Goal: Task Accomplishment & Management: Use online tool/utility

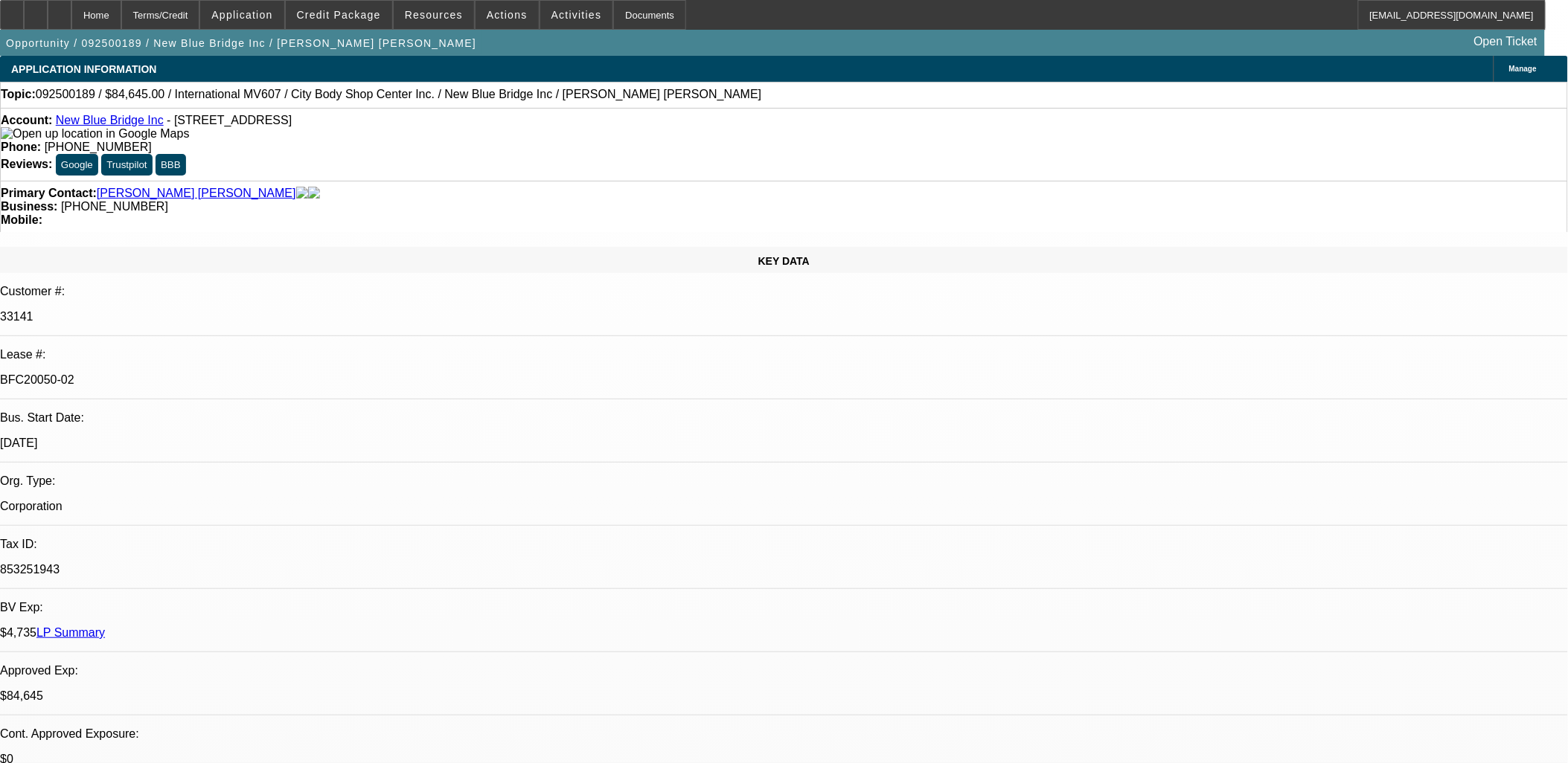
select select "0"
select select "2"
select select "0.1"
select select "2"
select select "0.1"
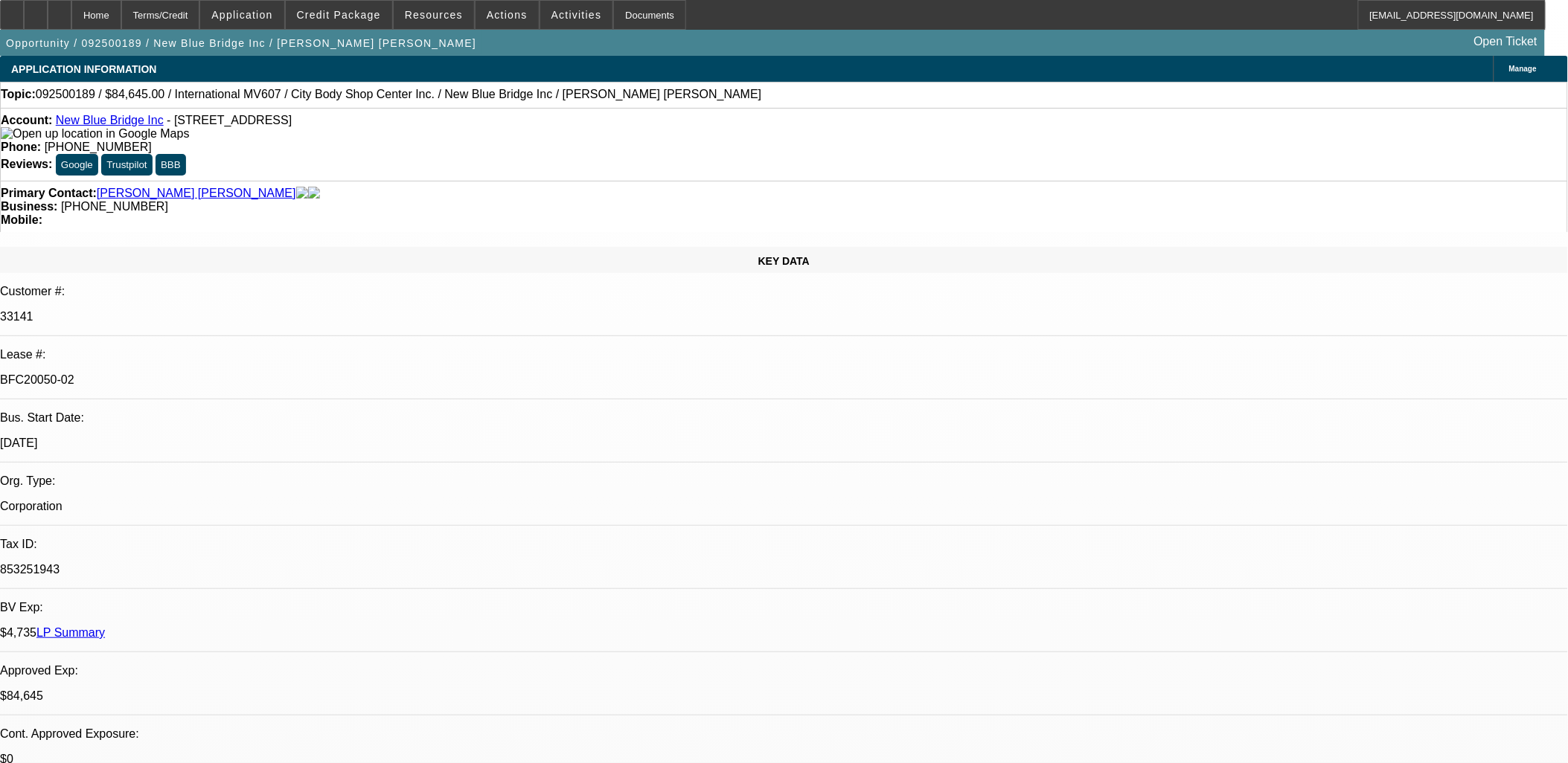
select select "0"
select select "2"
select select "0.1"
select select "0"
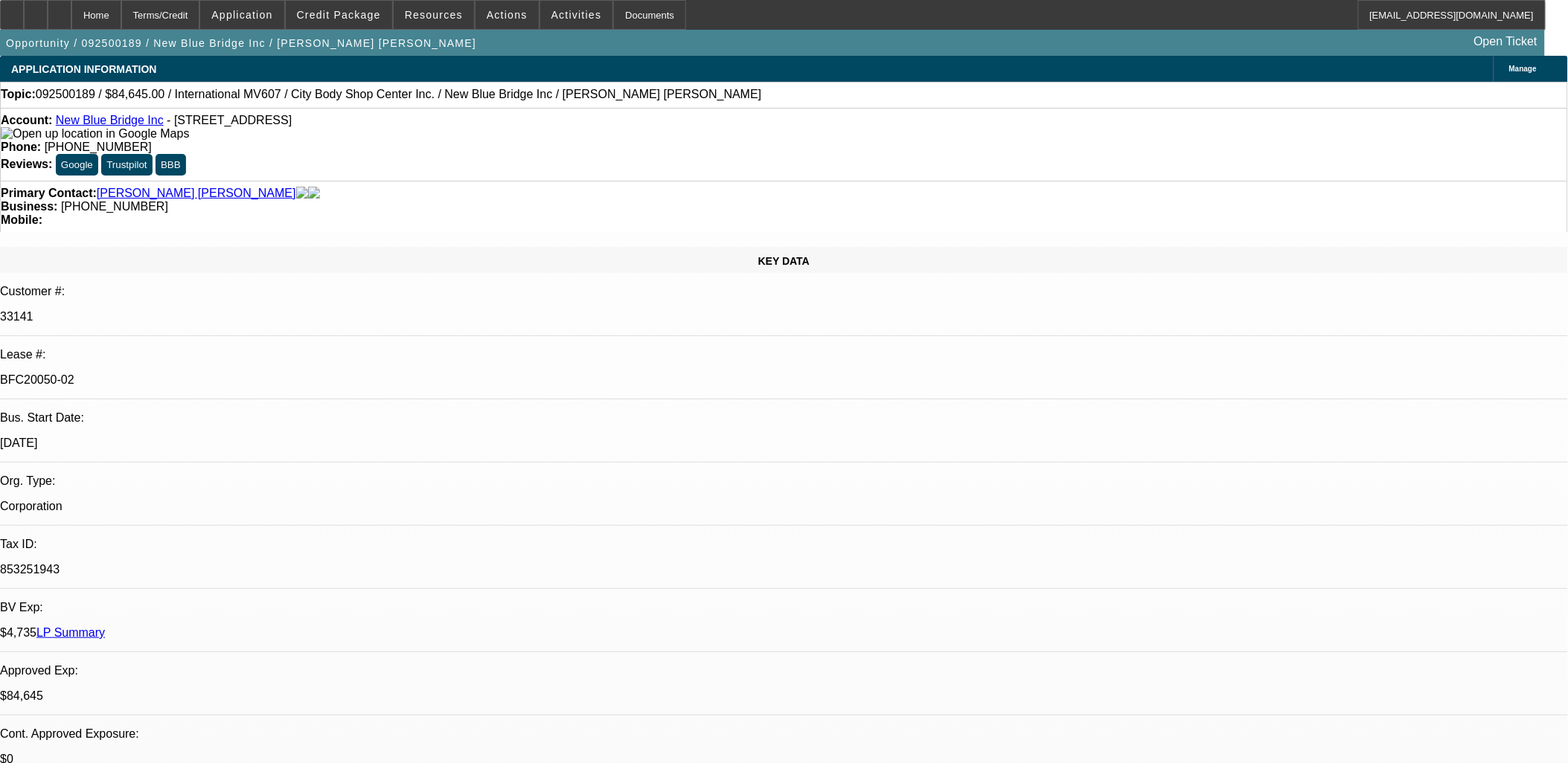
select select "0.1"
select select "1"
select select "2"
select select "4"
select select "1"
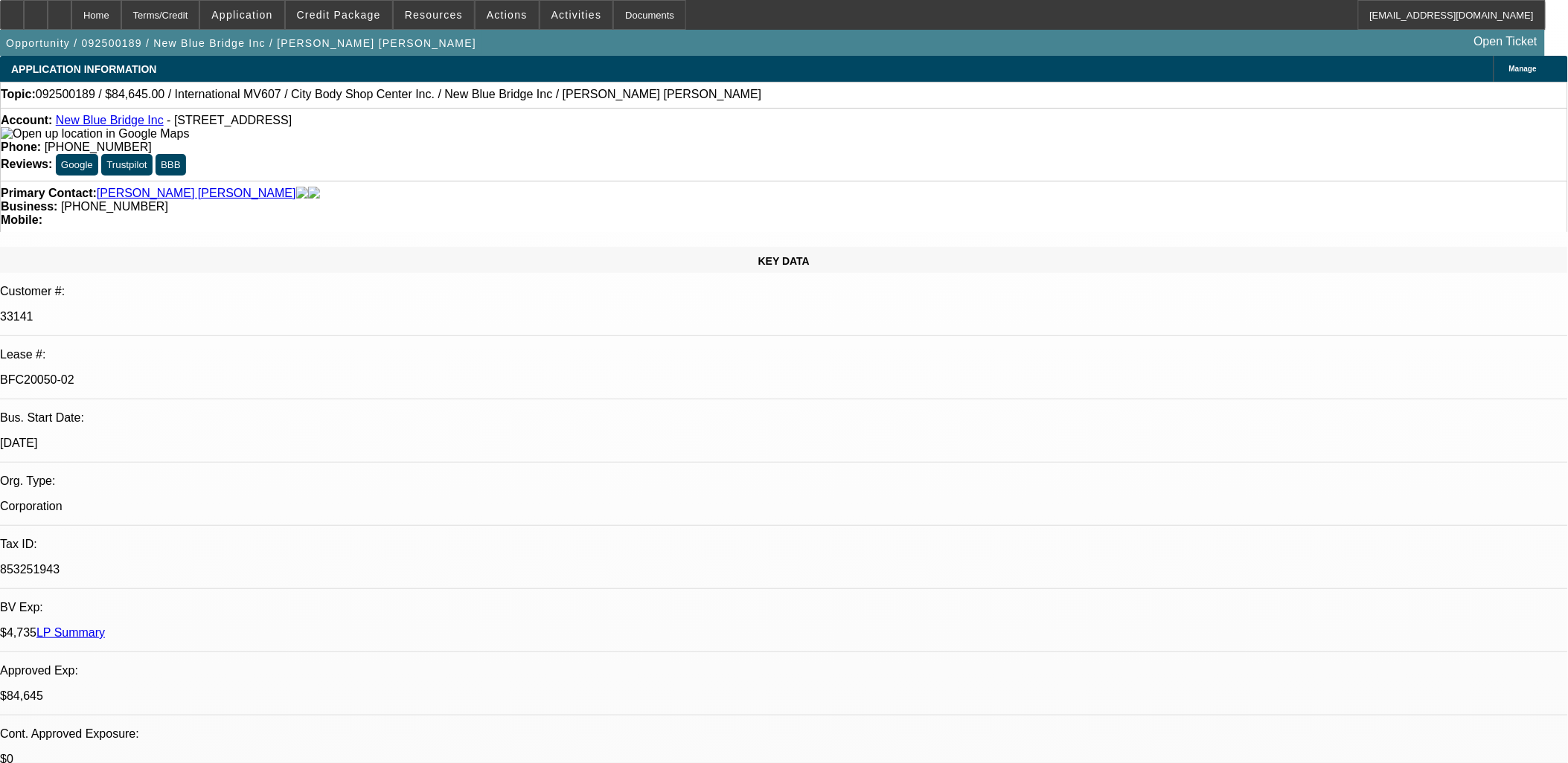
select select "2"
select select "4"
select select "1"
select select "2"
select select "4"
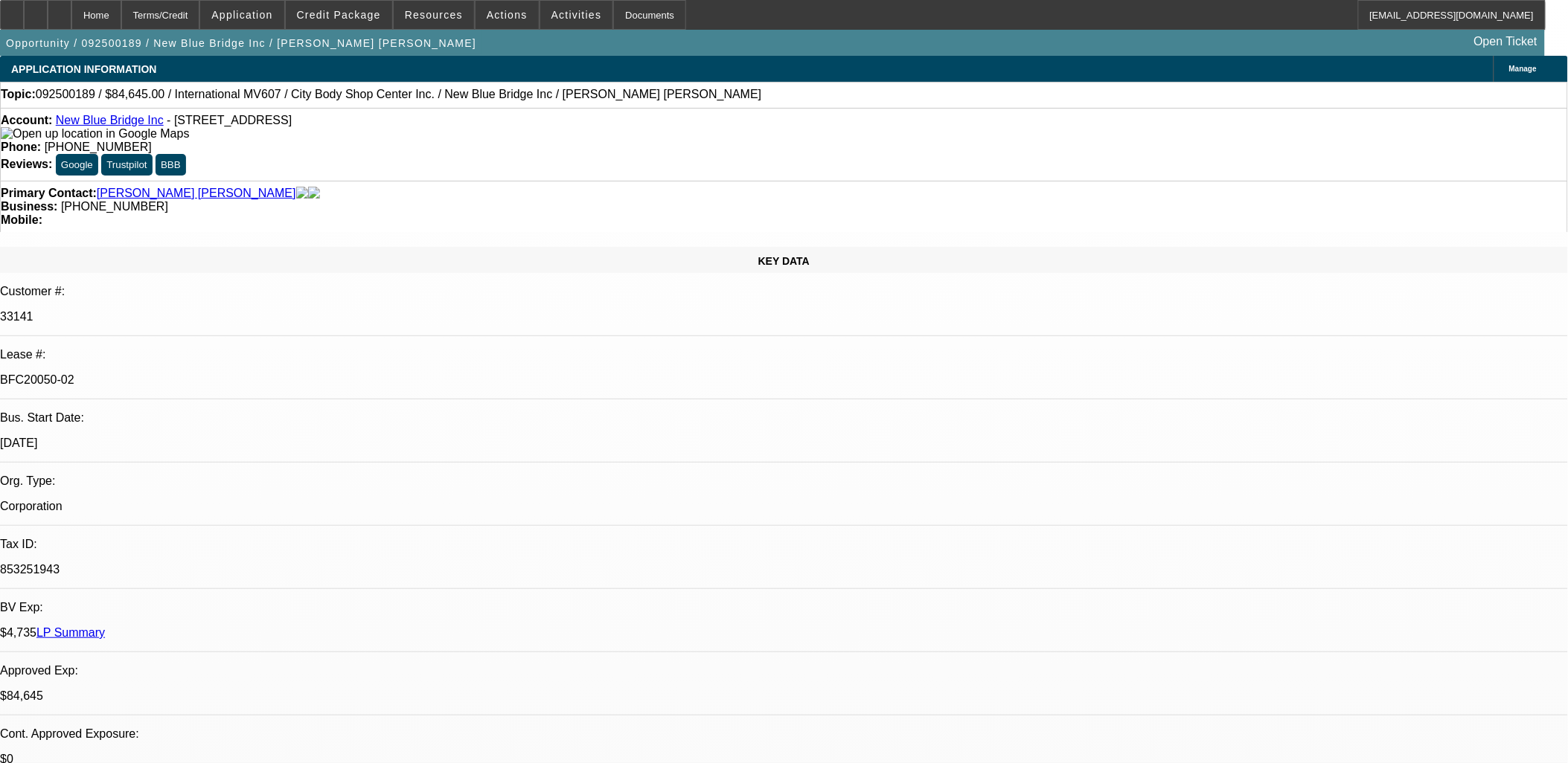
select select "1"
select select "2"
select select "4"
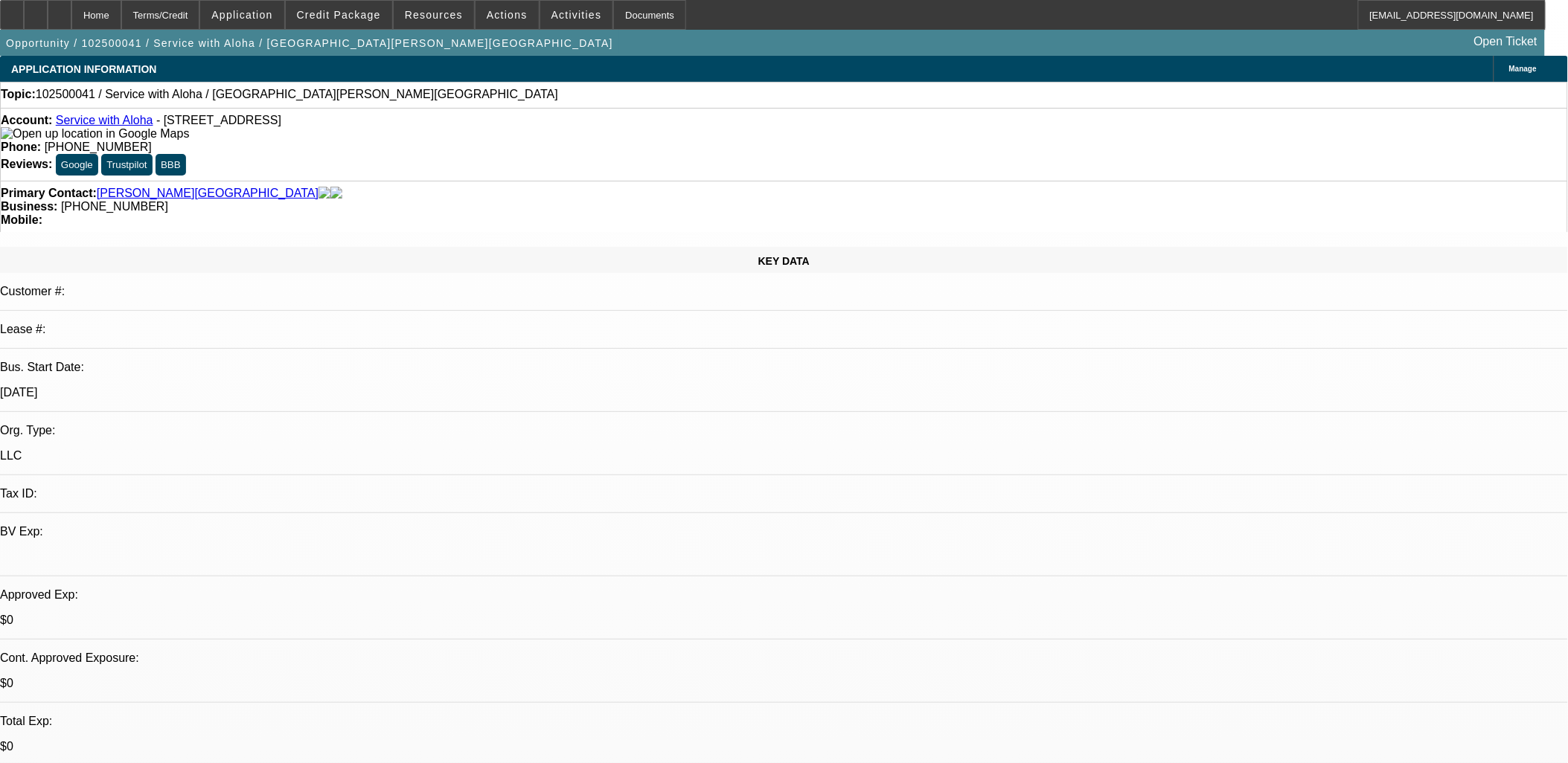
select select "0"
select select "2"
select select "0.1"
select select "4"
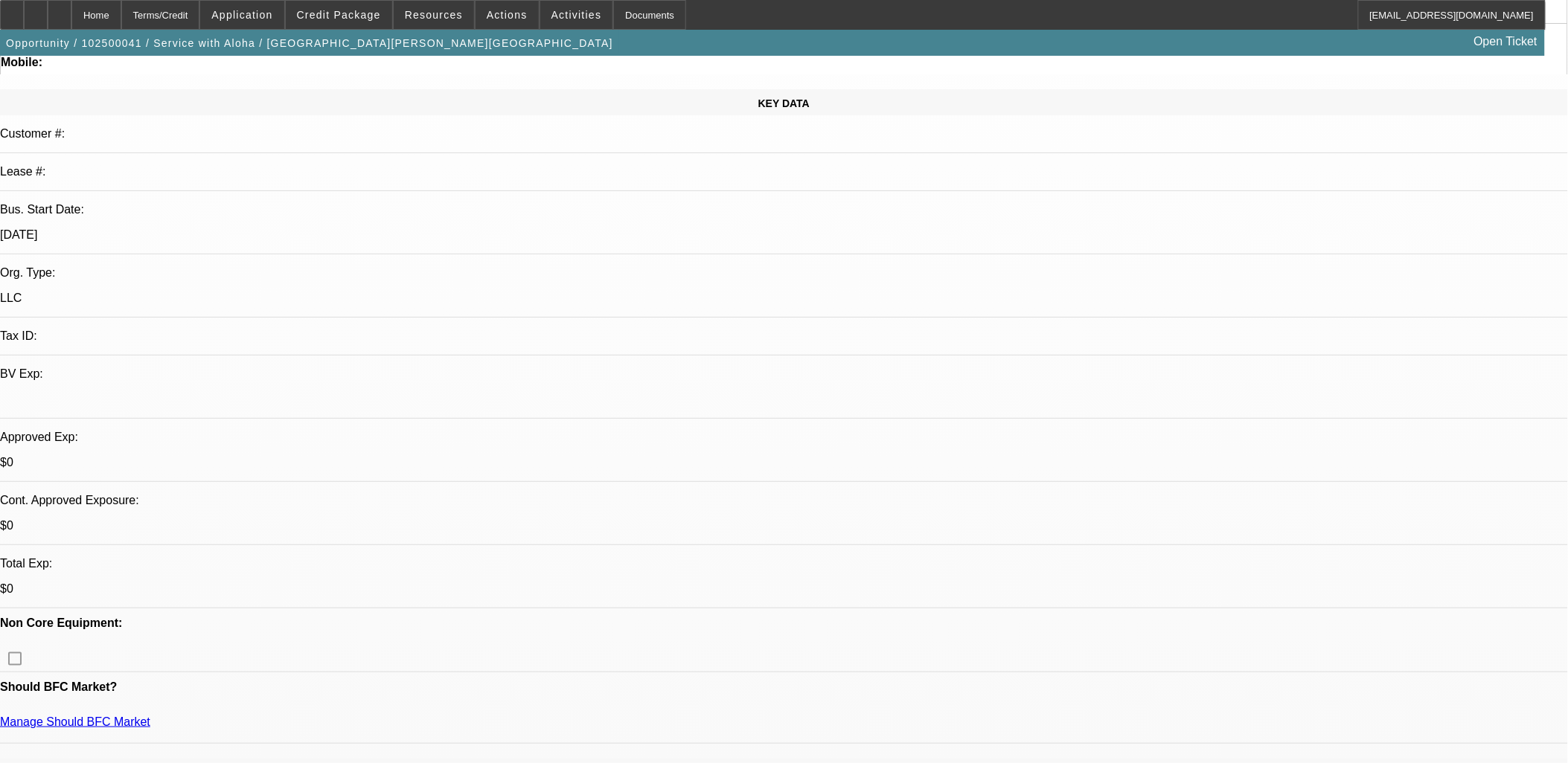
scroll to position [330, 0]
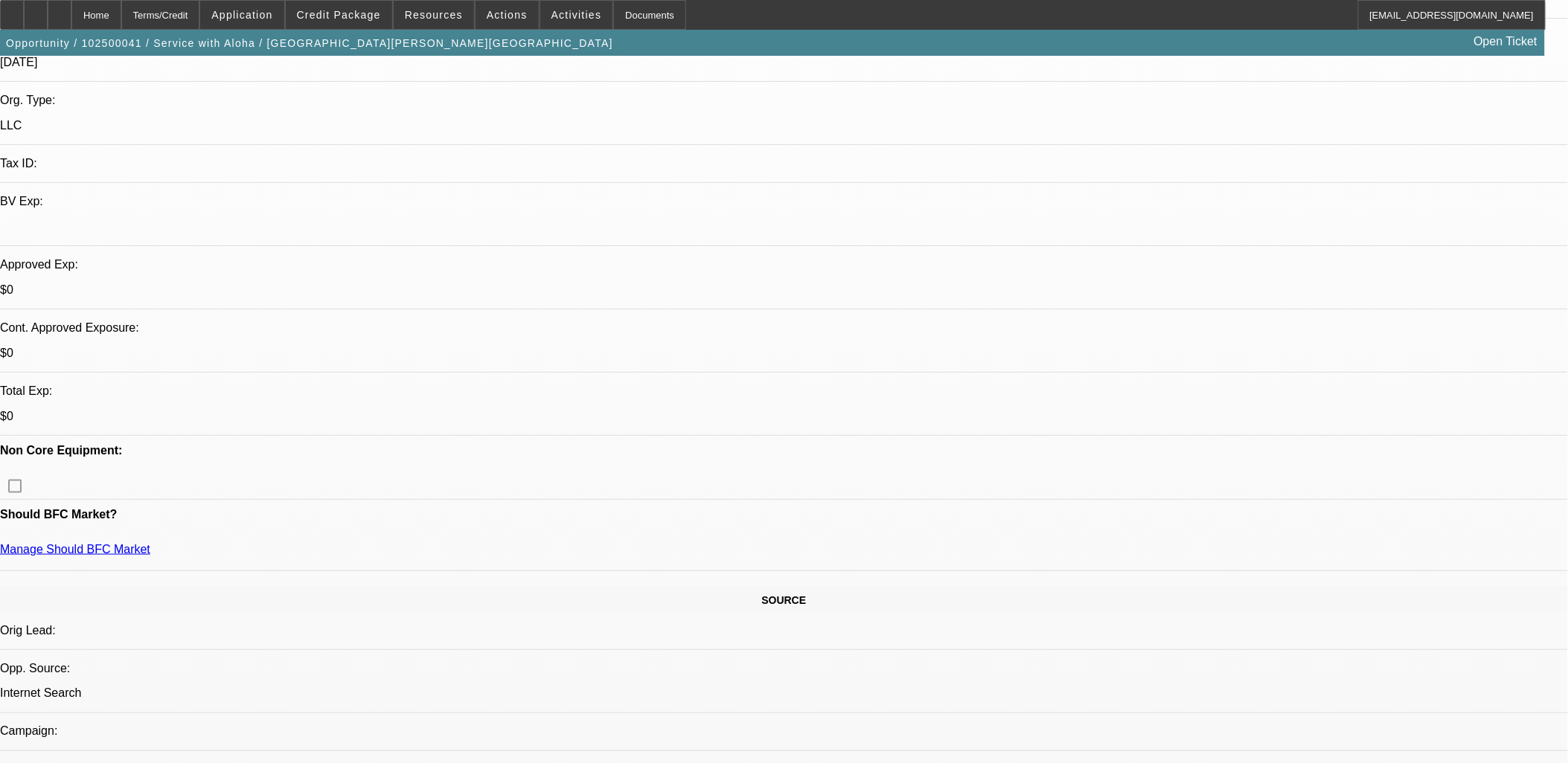
click at [17, 20] on div at bounding box center [12, 15] width 24 height 29
